Goal: Task Accomplishment & Management: Manage account settings

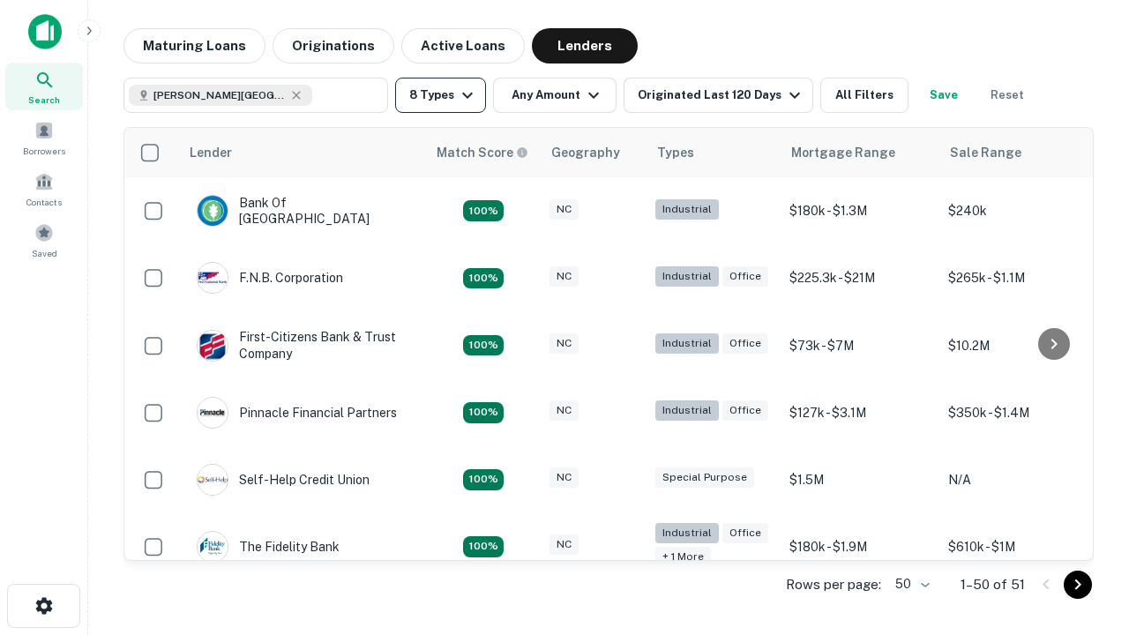
click at [440, 95] on button "8 Types" at bounding box center [440, 95] width 91 height 35
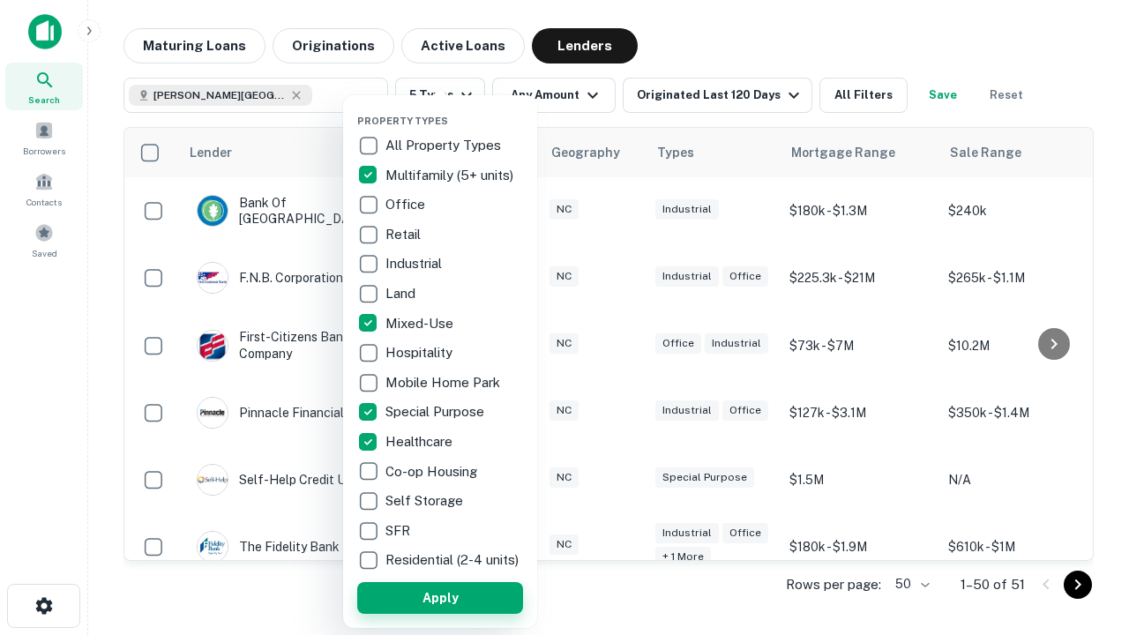
click at [440, 597] on button "Apply" at bounding box center [440, 598] width 166 height 32
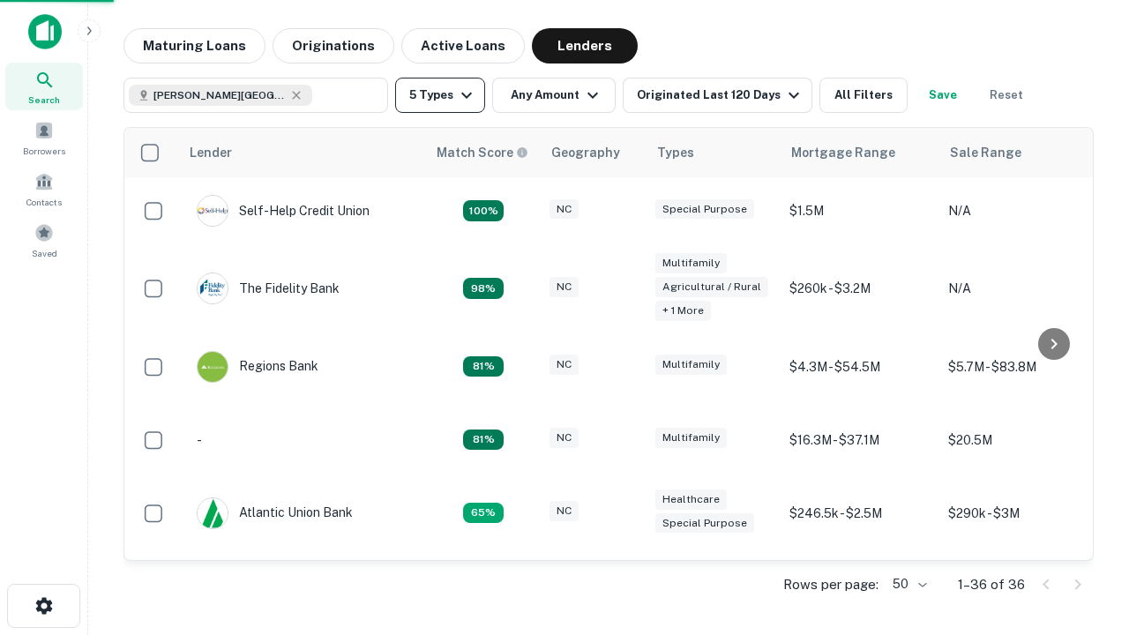
click at [440, 95] on button "5 Types" at bounding box center [440, 95] width 90 height 35
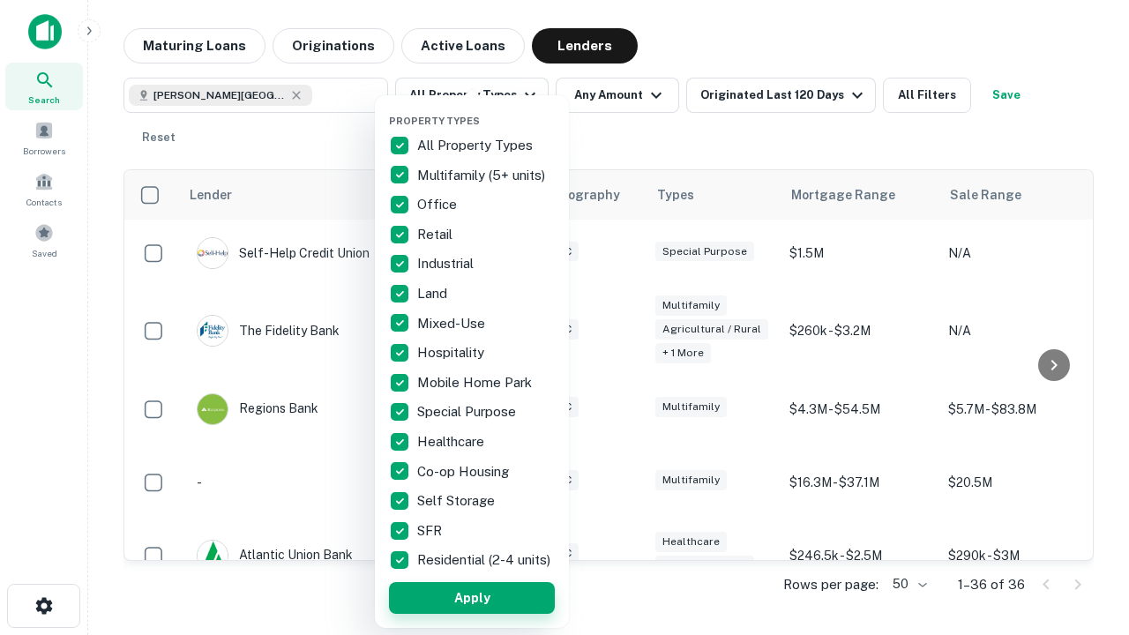
click at [472, 597] on button "Apply" at bounding box center [472, 598] width 166 height 32
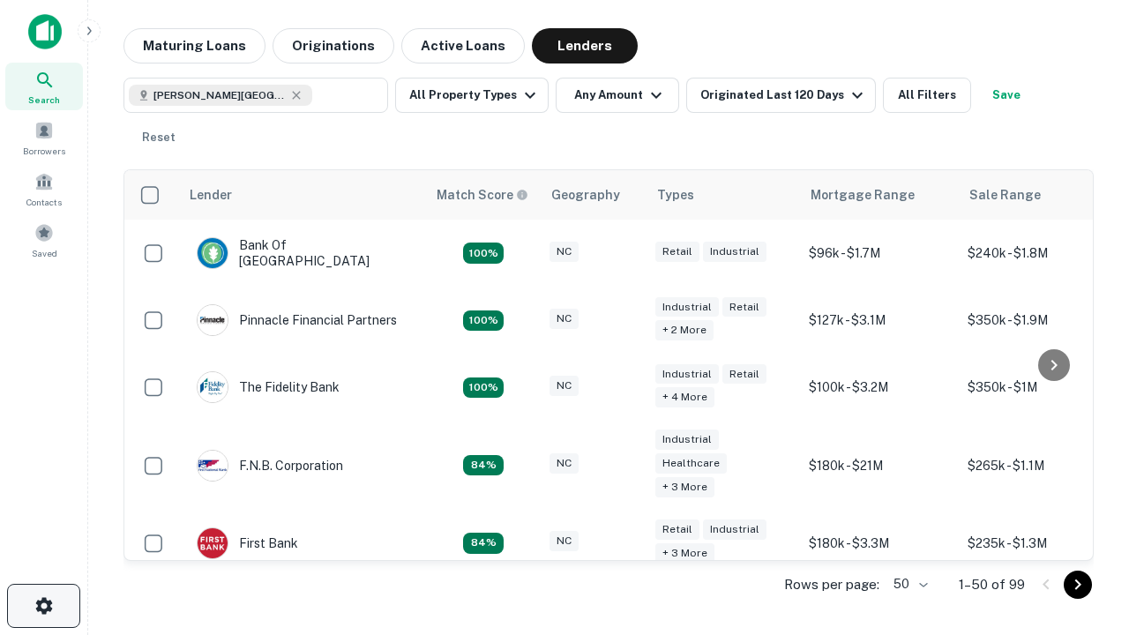
click at [43, 606] on icon "button" at bounding box center [44, 605] width 21 height 21
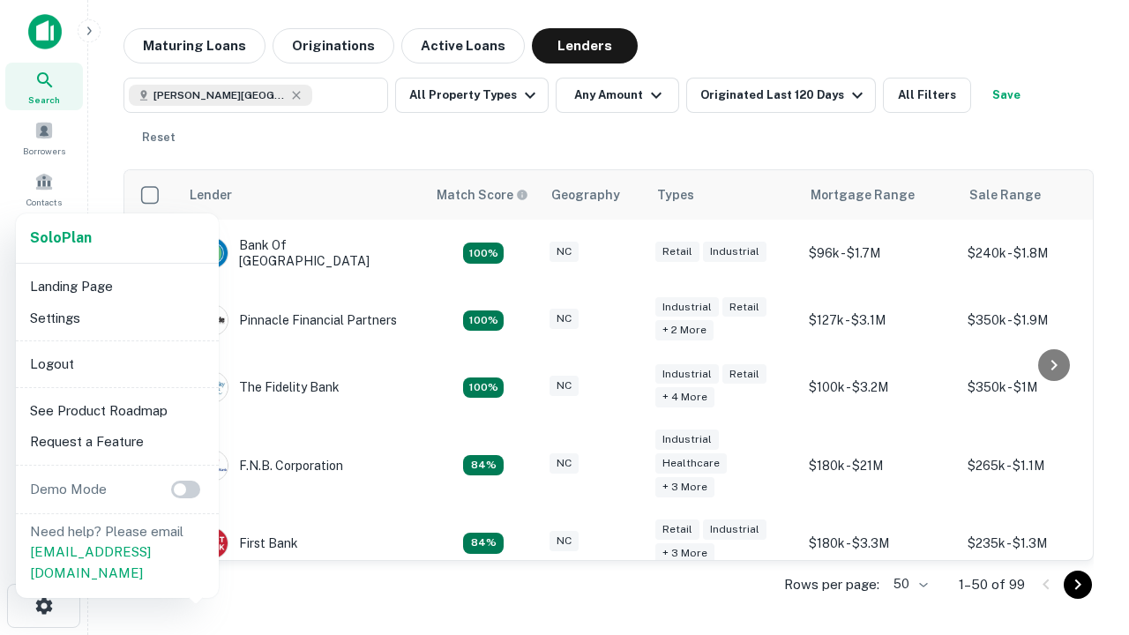
click at [116, 363] on li "Logout" at bounding box center [117, 364] width 189 height 32
